Goal: Transaction & Acquisition: Purchase product/service

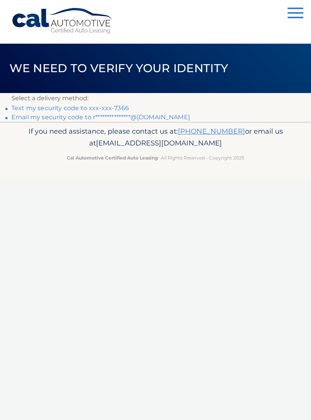
click at [57, 110] on link "Text my security code to xxx-xxx-7366" at bounding box center [70, 107] width 118 height 7
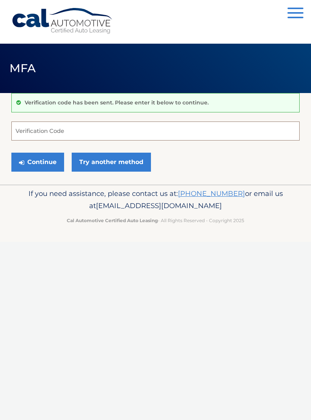
click at [92, 134] on input "Verification Code" at bounding box center [155, 131] width 289 height 19
type input "876344"
click at [44, 161] on button "Continue" at bounding box center [37, 162] width 53 height 19
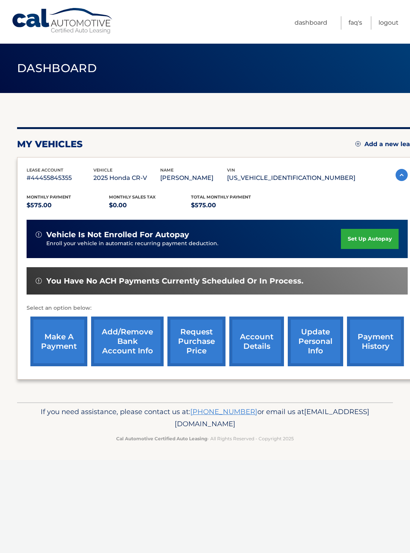
click at [63, 345] on link "make a payment" at bounding box center [58, 342] width 57 height 50
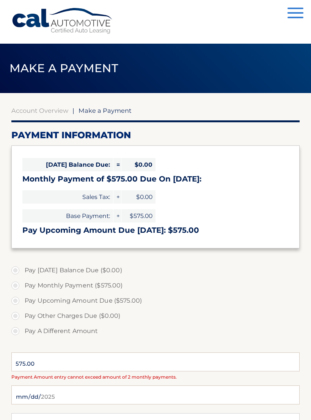
select select "ZDNmZjYxYmUtMWRjYi00MmRkLWE1ODgtMmZlZTA0NmQ0ZmRl"
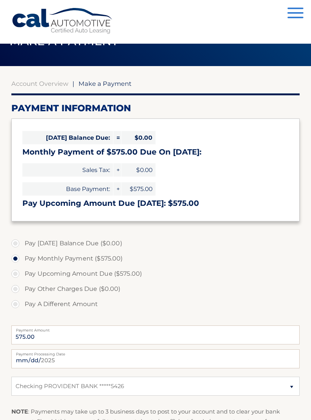
scroll to position [29, 0]
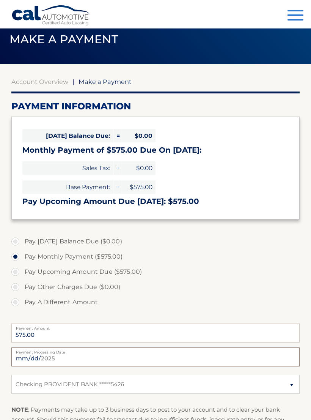
click at [194, 356] on input "2025-08-27" at bounding box center [155, 357] width 289 height 19
type input "2025-09-07"
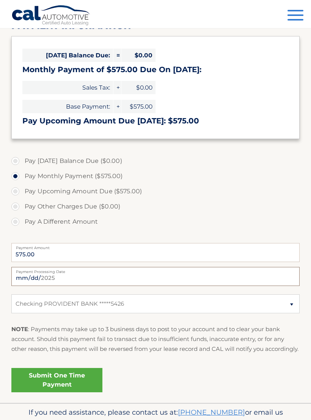
scroll to position [110, 0]
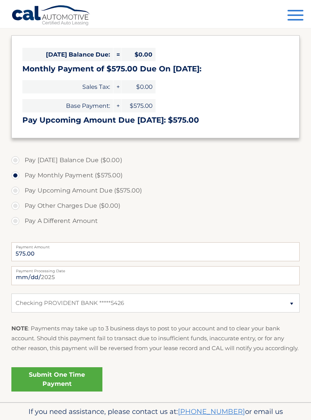
click at [79, 387] on link "Submit One Time Payment" at bounding box center [56, 379] width 91 height 24
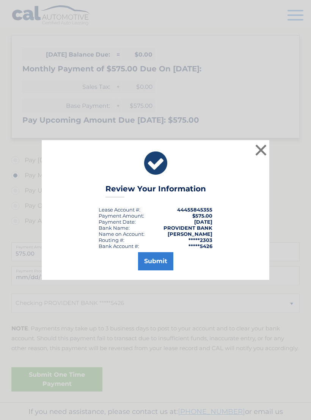
click at [158, 268] on button "Submit" at bounding box center [155, 261] width 35 height 18
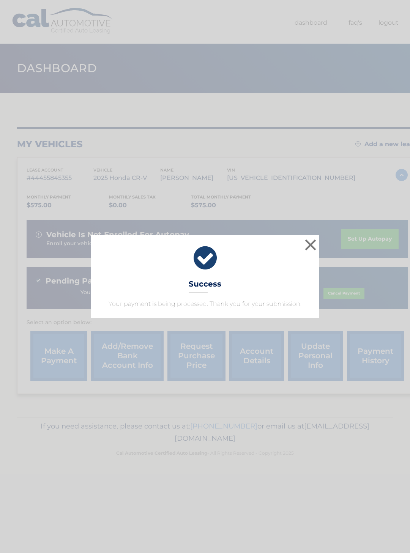
click at [304, 247] on button "×" at bounding box center [310, 244] width 15 height 15
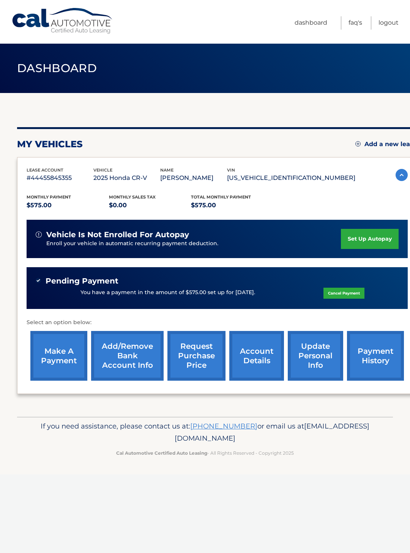
click at [385, 19] on link "Logout" at bounding box center [389, 22] width 20 height 13
